Goal: Find contact information

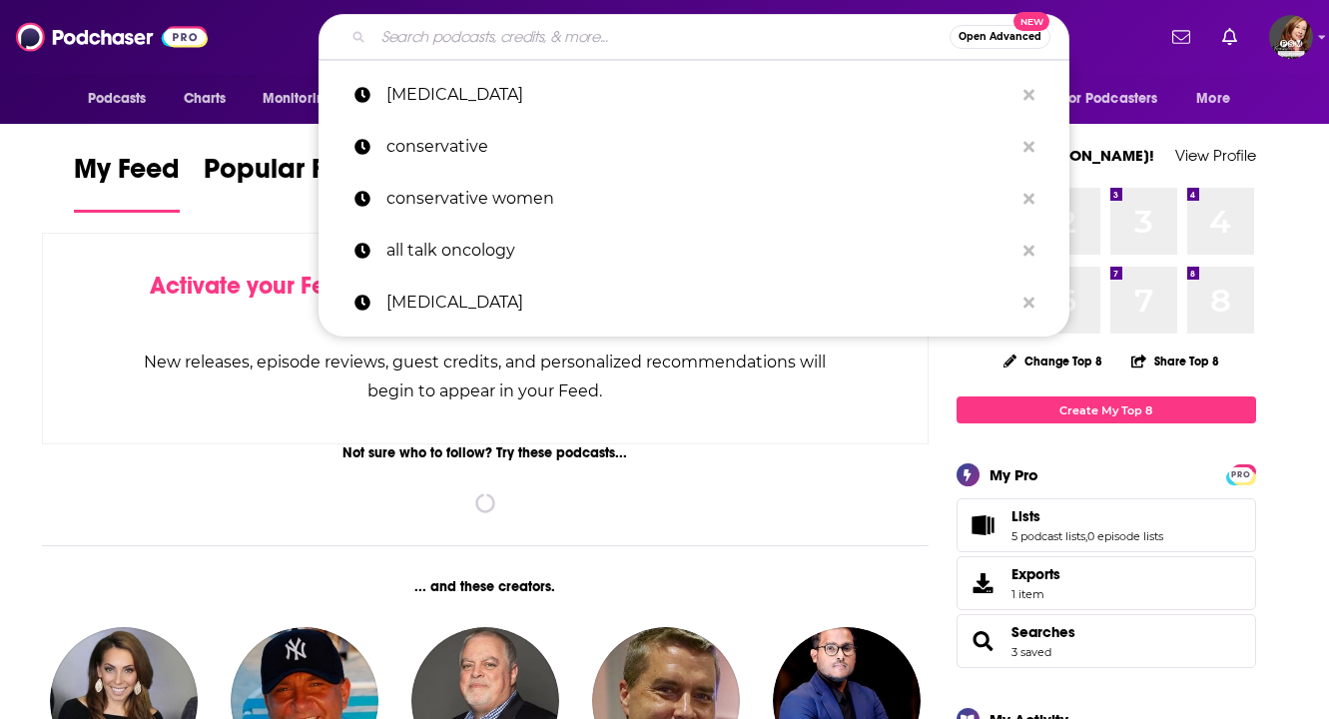
click at [492, 27] on input "Search podcasts, credits, & more..." at bounding box center [662, 37] width 576 height 32
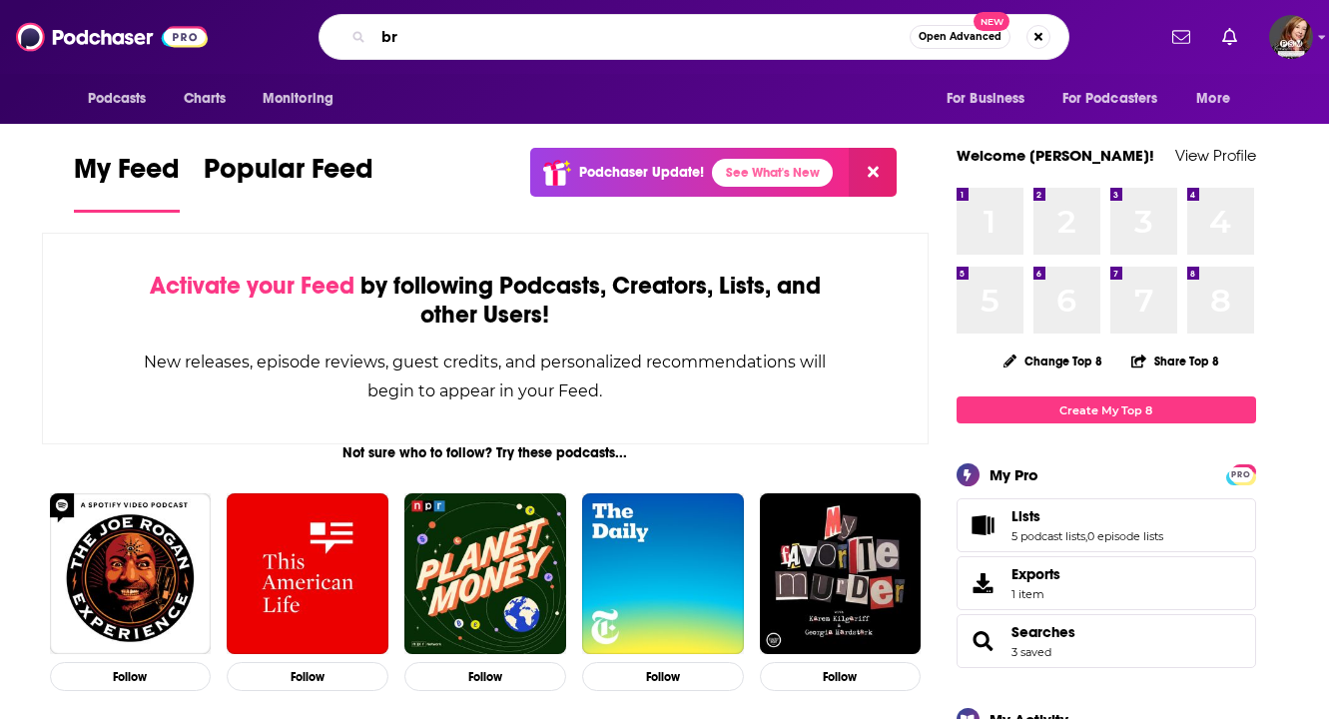
type input "b"
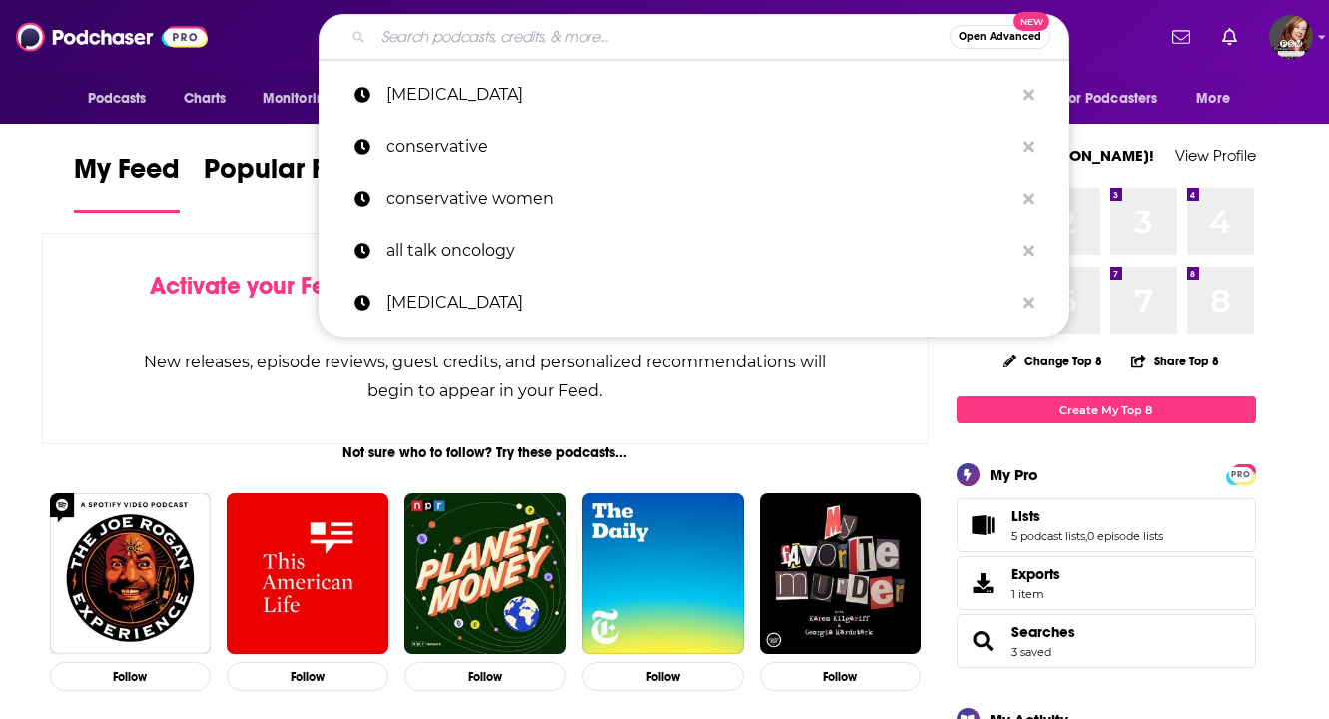
click at [495, 81] on p "[MEDICAL_DATA]" at bounding box center [699, 95] width 627 height 52
type input "[MEDICAL_DATA]"
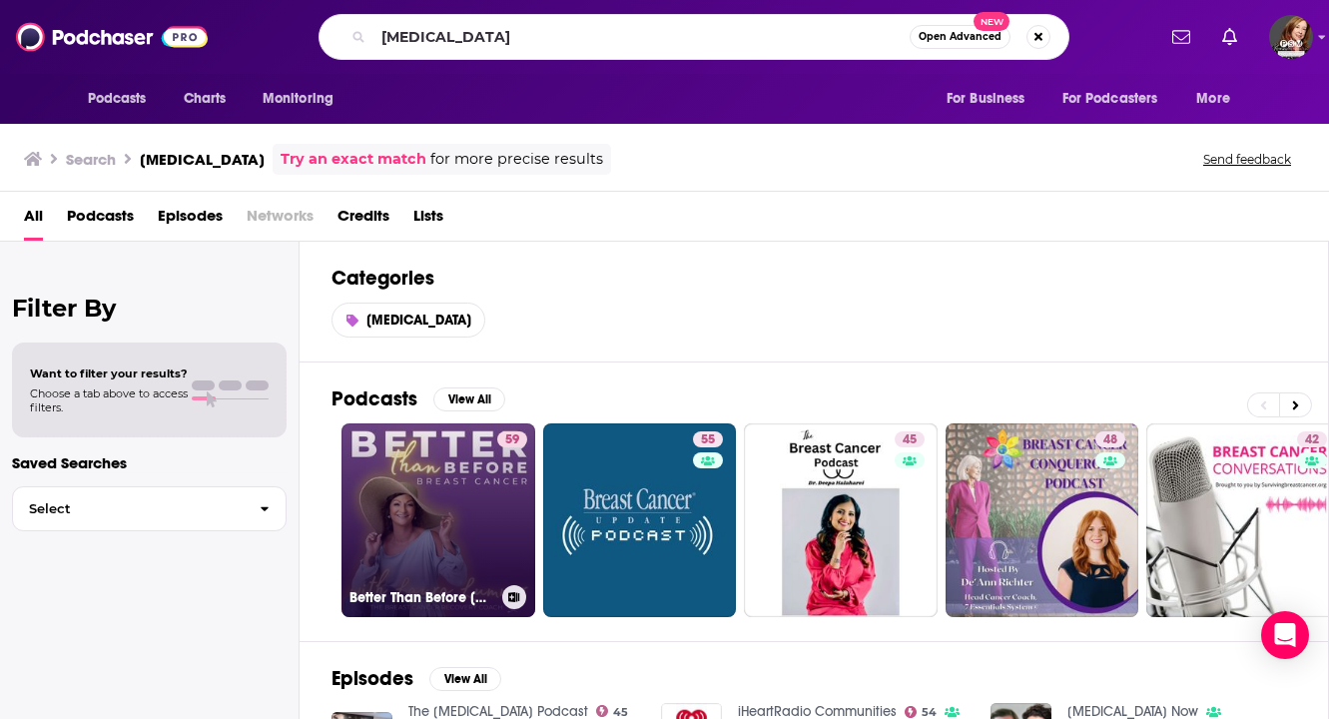
click at [471, 469] on link "59 Better Than Before [MEDICAL_DATA] with The [MEDICAL_DATA] Recovery Coach" at bounding box center [439, 520] width 194 height 194
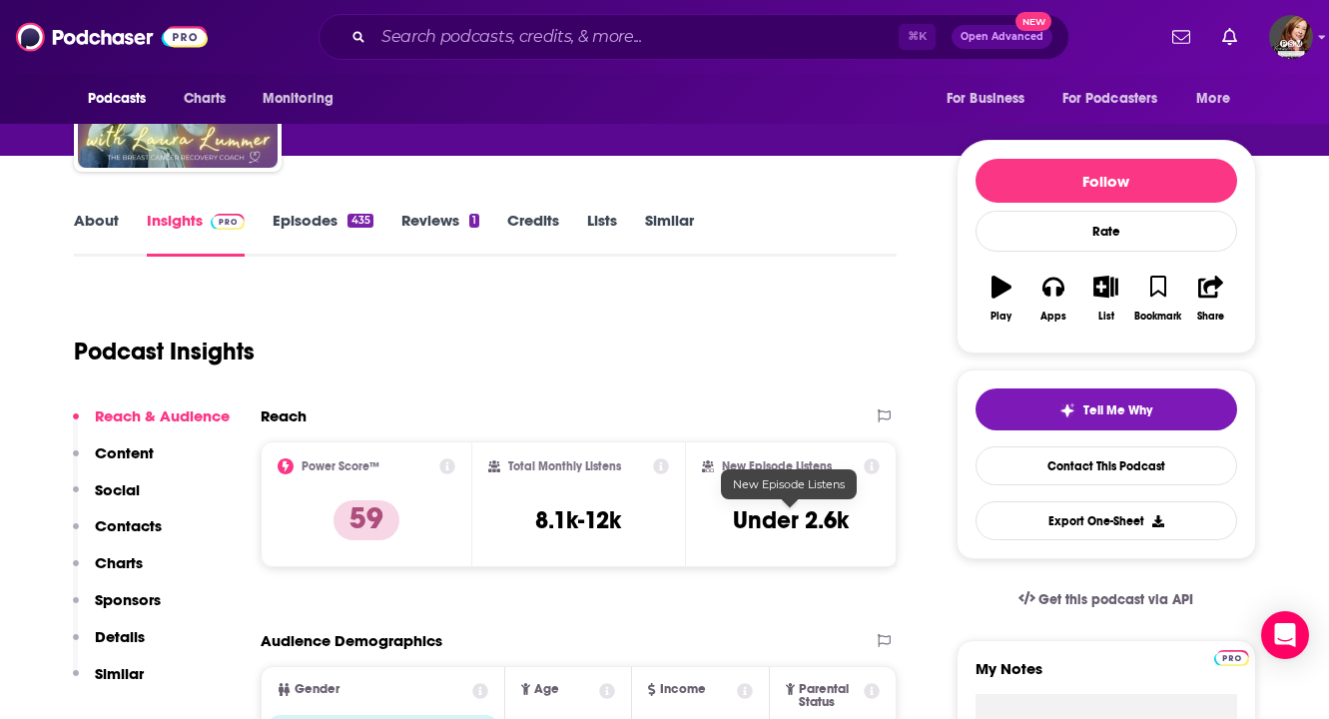
scroll to position [183, 0]
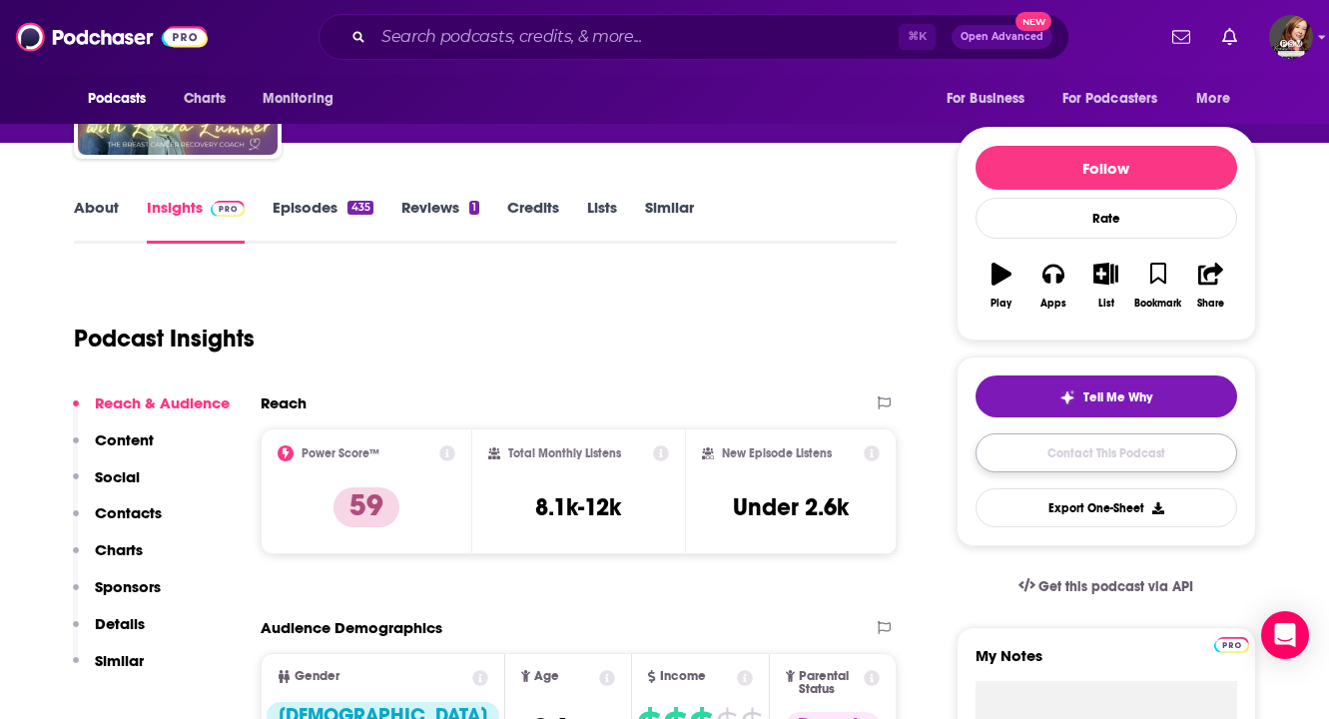
click at [1087, 461] on link "Contact This Podcast" at bounding box center [1107, 452] width 262 height 39
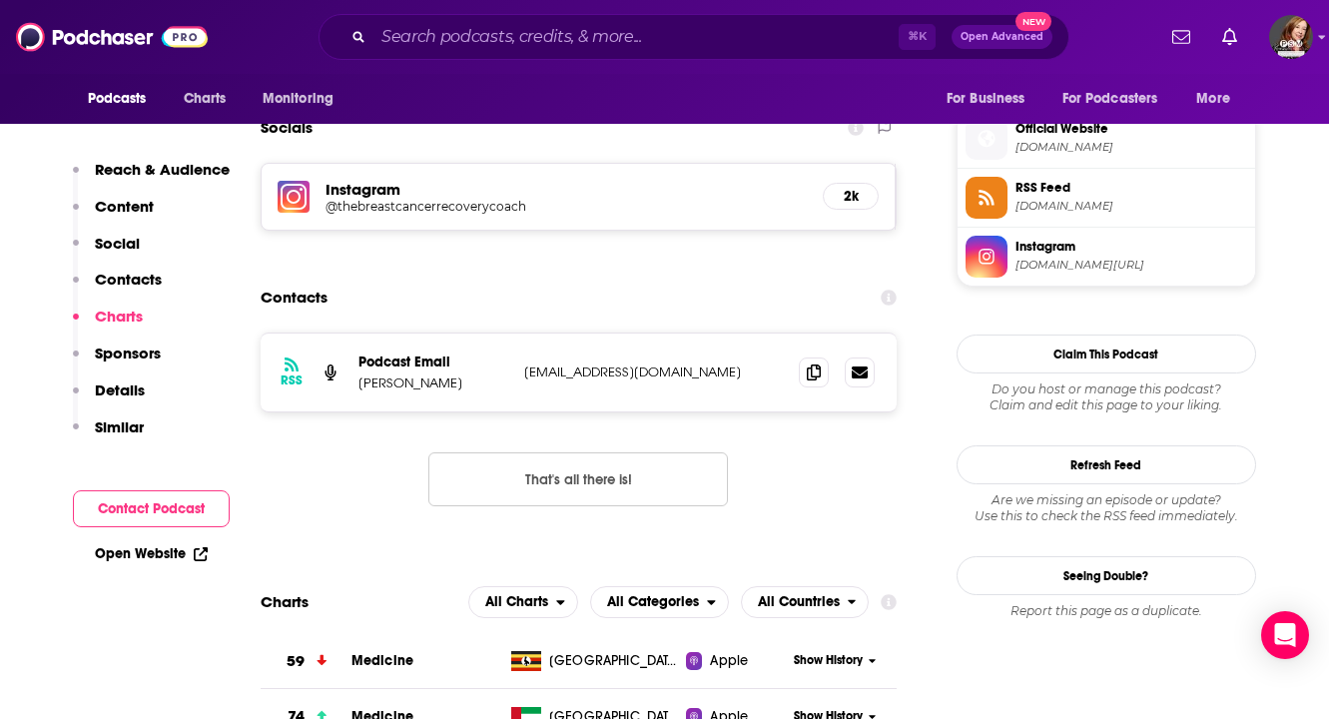
scroll to position [1765, 0]
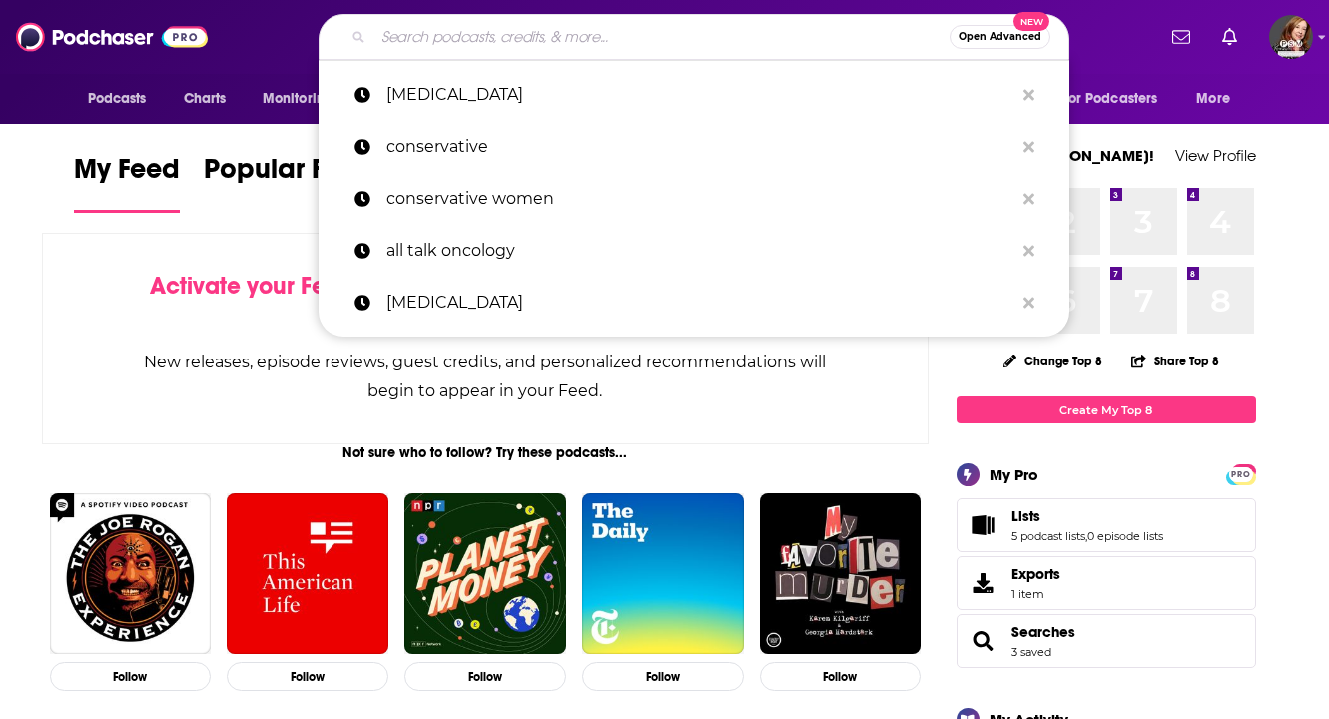
click at [742, 33] on input "Search podcasts, credits, & more..." at bounding box center [662, 37] width 576 height 32
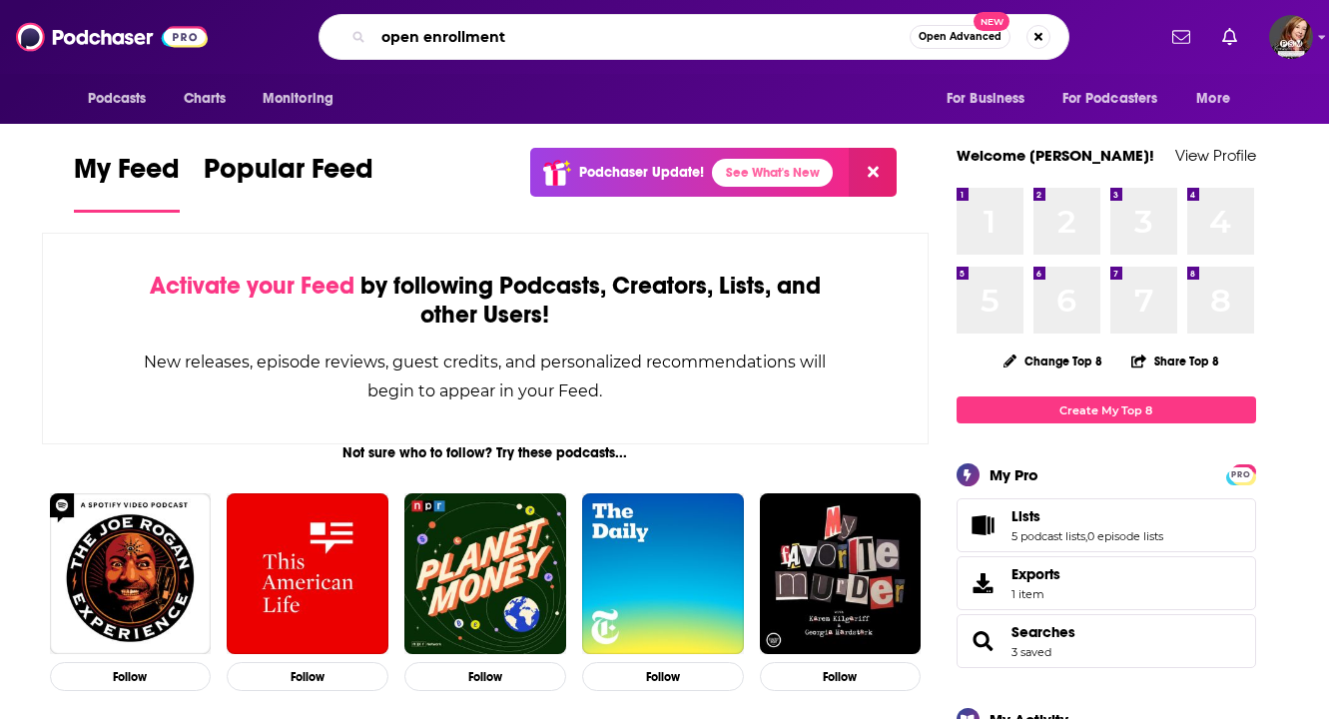
type input "open enrollment"
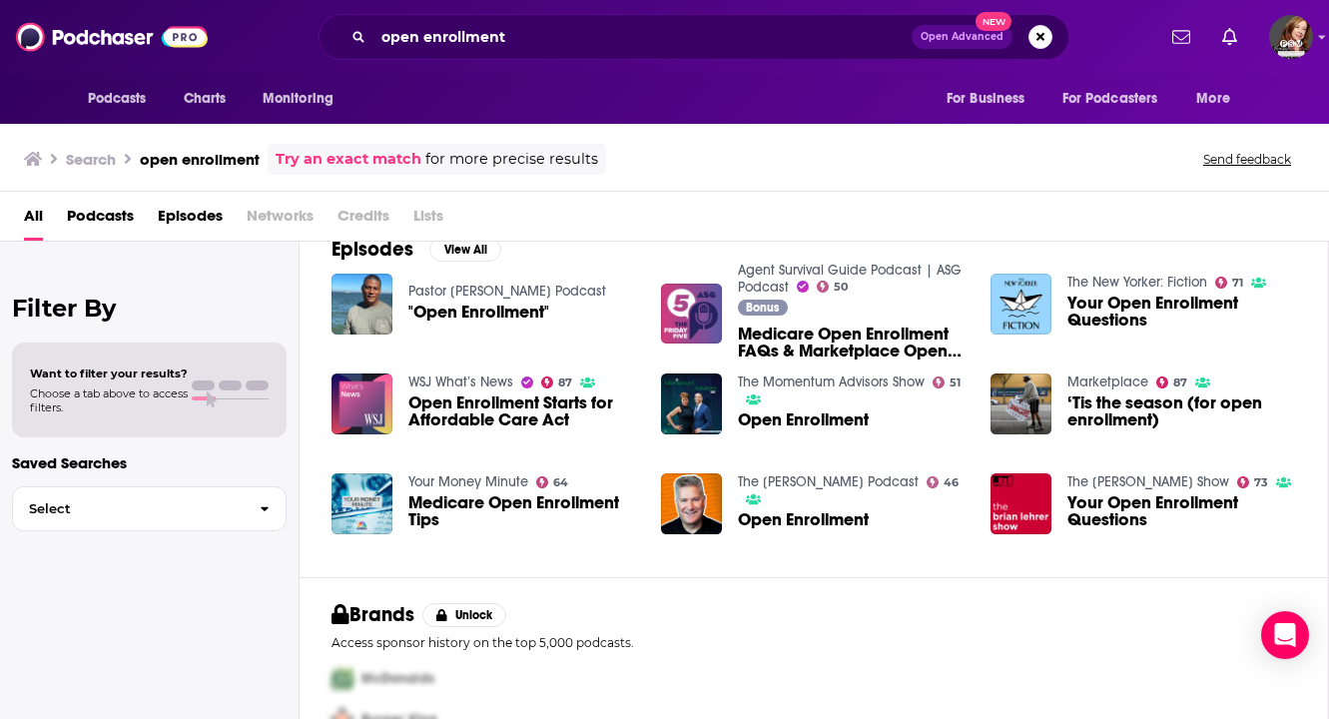
scroll to position [345, 0]
